Goal: Task Accomplishment & Management: Manage account settings

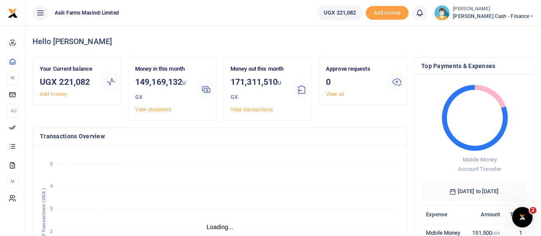
click at [527, 15] on span "Petty Cash - Finance" at bounding box center [493, 16] width 81 height 8
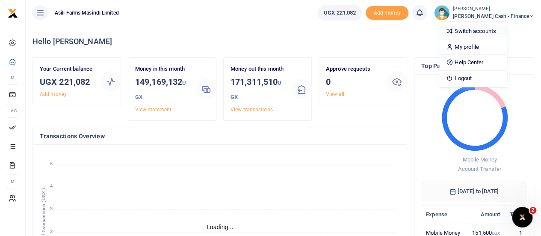
click at [503, 32] on link "Switch accounts" at bounding box center [473, 31] width 68 height 12
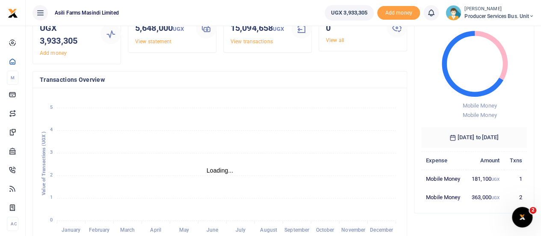
scroll to position [43, 0]
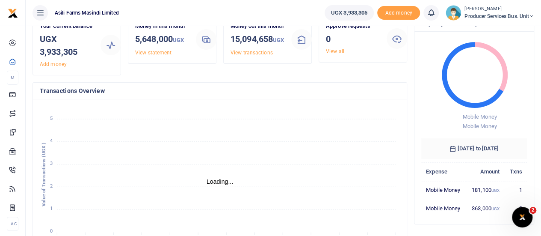
click at [532, 17] on icon at bounding box center [531, 16] width 5 height 6
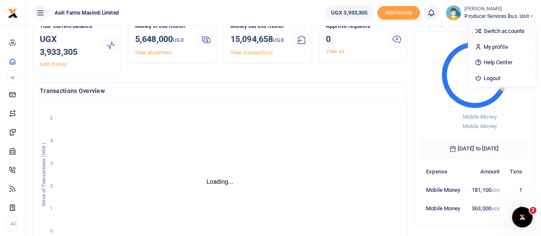
click at [494, 30] on link "Switch accounts" at bounding box center [502, 31] width 68 height 12
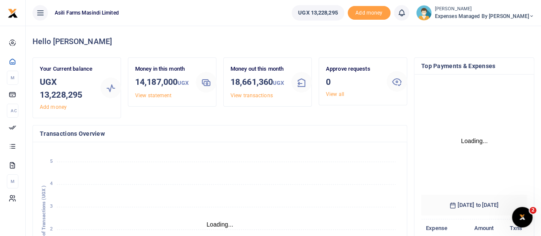
scroll to position [7, 7]
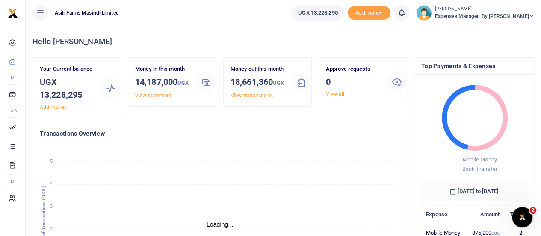
click at [518, 12] on div "Didas Mugume Expenses Managed by Sam Ochen" at bounding box center [484, 13] width 99 height 15
click at [501, 30] on link "Switch accounts" at bounding box center [488, 31] width 68 height 12
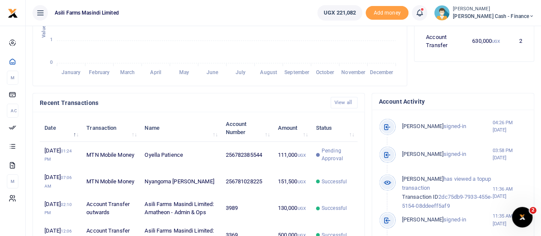
scroll to position [7, 7]
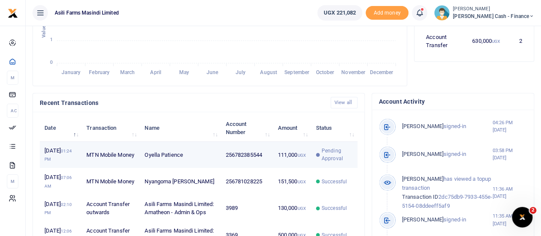
click at [273, 159] on td "111,000 UGX" at bounding box center [292, 155] width 38 height 27
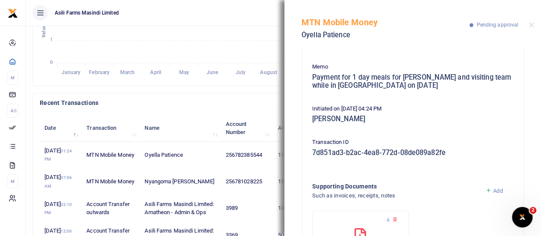
scroll to position [133, 0]
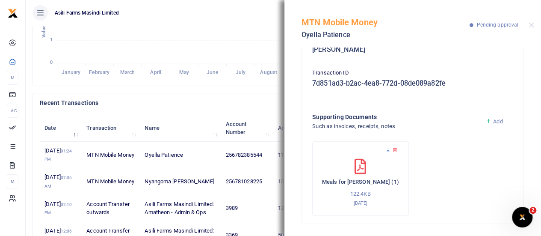
click at [386, 149] on icon at bounding box center [388, 150] width 6 height 6
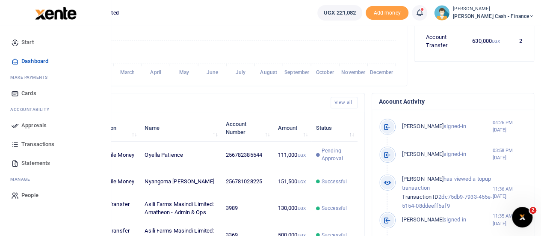
click at [24, 127] on span "Approvals" at bounding box center [33, 125] width 25 height 9
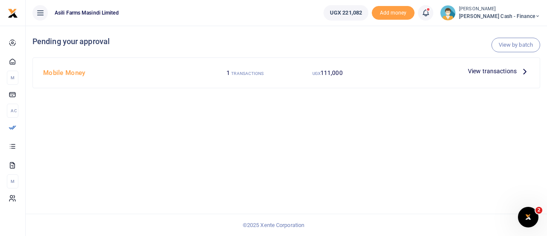
click at [527, 71] on icon at bounding box center [525, 70] width 9 height 9
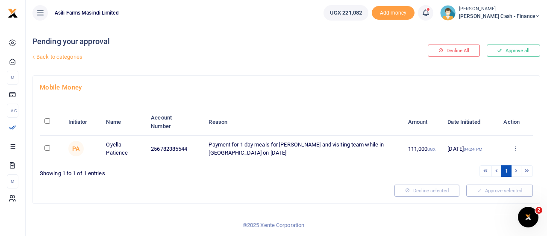
click at [47, 122] on input "\a \a : activate to sort column descending" at bounding box center [47, 121] width 6 height 6
checkbox input "true"
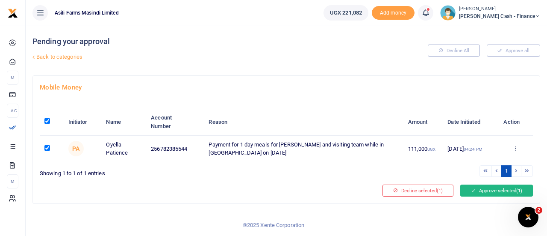
click at [493, 192] on button "Approve selected (1)" at bounding box center [497, 190] width 73 height 12
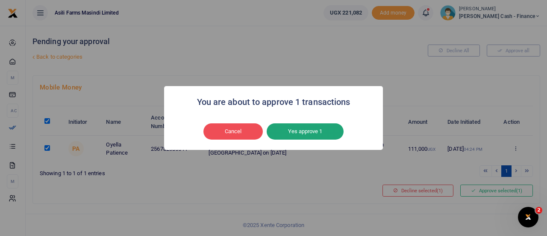
click at [315, 134] on button "Yes approve 1" at bounding box center [305, 131] width 77 height 16
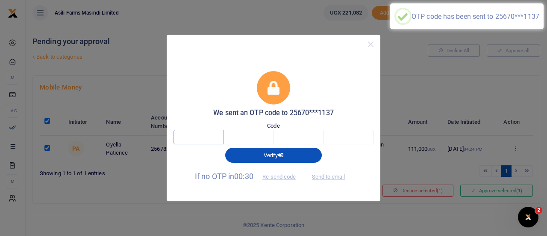
click at [201, 135] on input "text" at bounding box center [199, 137] width 50 height 15
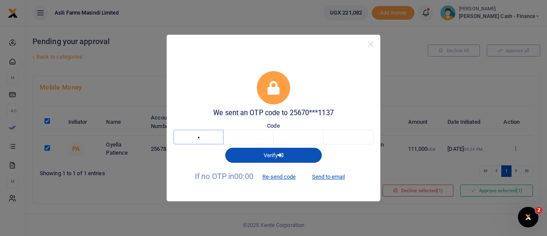
type input "4"
type input "9"
type input "0"
type input "5"
